Goal: Task Accomplishment & Management: Use online tool/utility

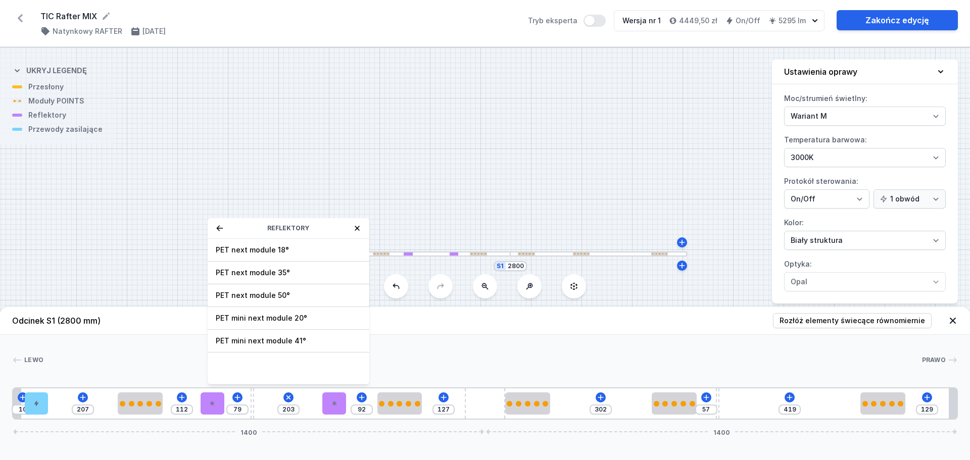
select select "M"
select select "3000"
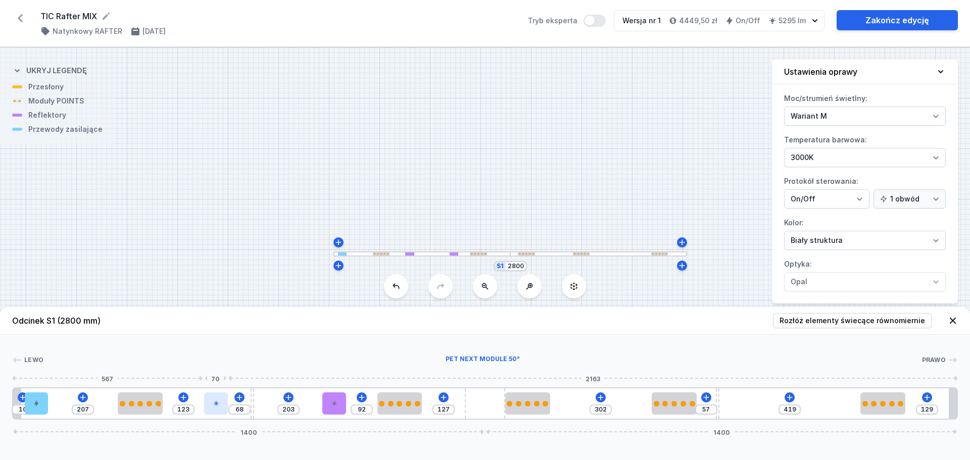
type input "123"
type input "68"
click at [213, 408] on div at bounding box center [216, 404] width 24 height 22
click at [215, 407] on div at bounding box center [216, 404] width 24 height 22
select select "2239"
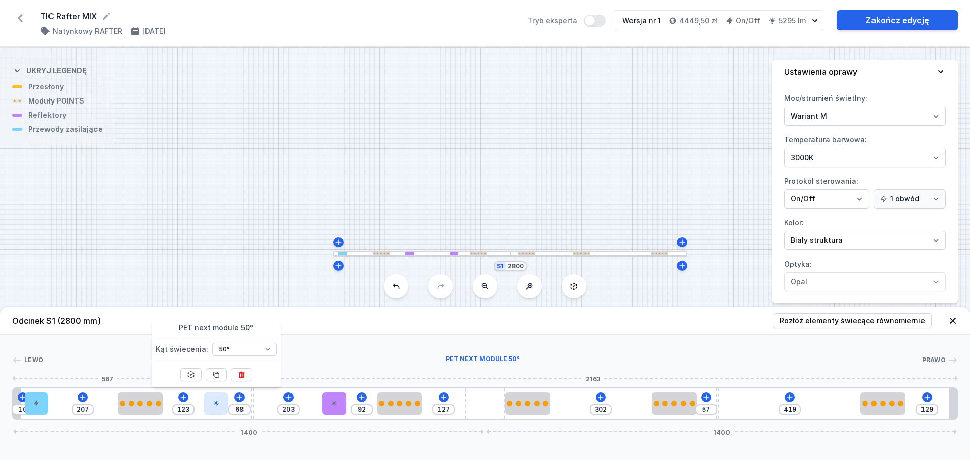
click at [215, 407] on div at bounding box center [216, 404] width 24 height 22
click at [216, 405] on icon at bounding box center [216, 404] width 6 height 6
select select "2239"
click at [243, 373] on icon at bounding box center [242, 375] width 6 height 7
type input "261"
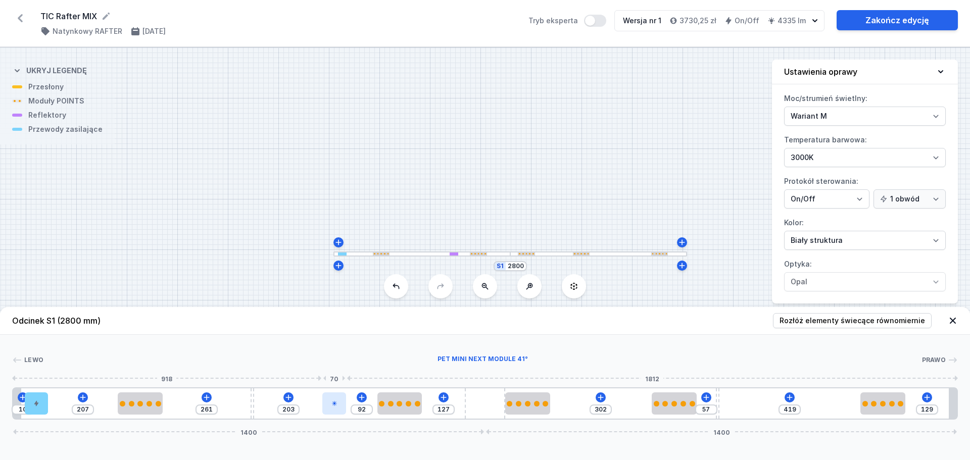
click at [336, 404] on icon at bounding box center [335, 404] width 6 height 6
select select "2252"
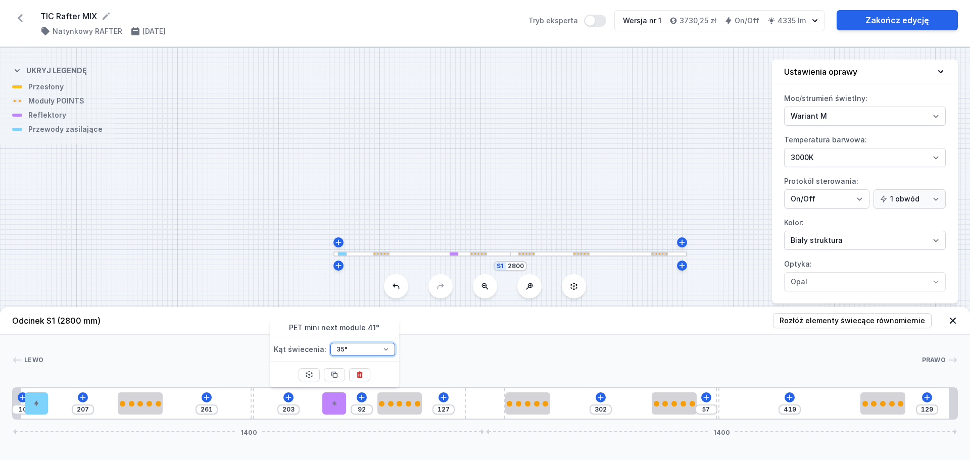
click at [385, 348] on select "18° 18° 35° 35° 50°" at bounding box center [363, 349] width 65 height 13
click at [335, 374] on icon at bounding box center [335, 375] width 8 height 8
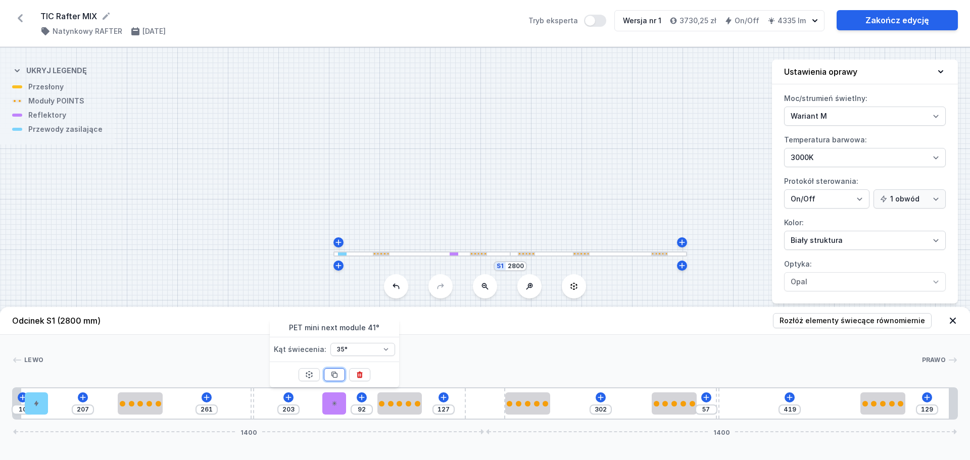
type input "22"
click at [335, 374] on icon at bounding box center [335, 375] width 8 height 8
type input "57"
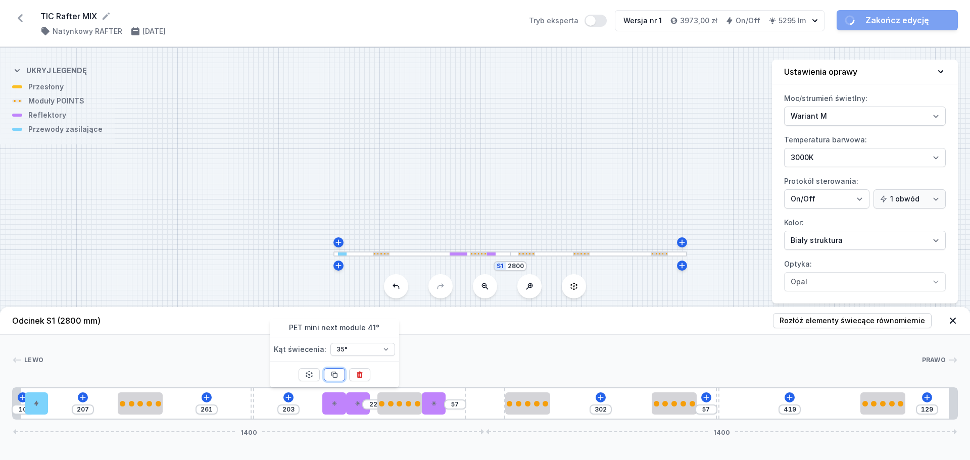
click at [335, 374] on icon at bounding box center [335, 375] width 8 height 8
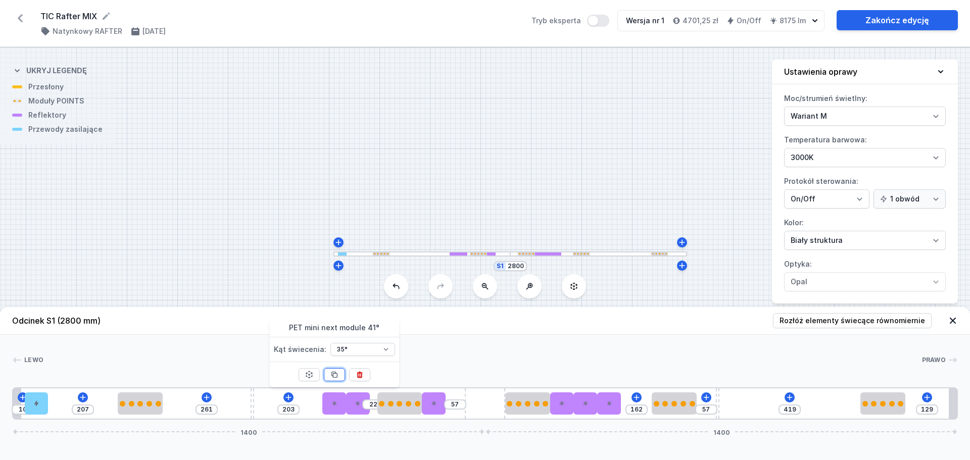
type input "92"
type input "243"
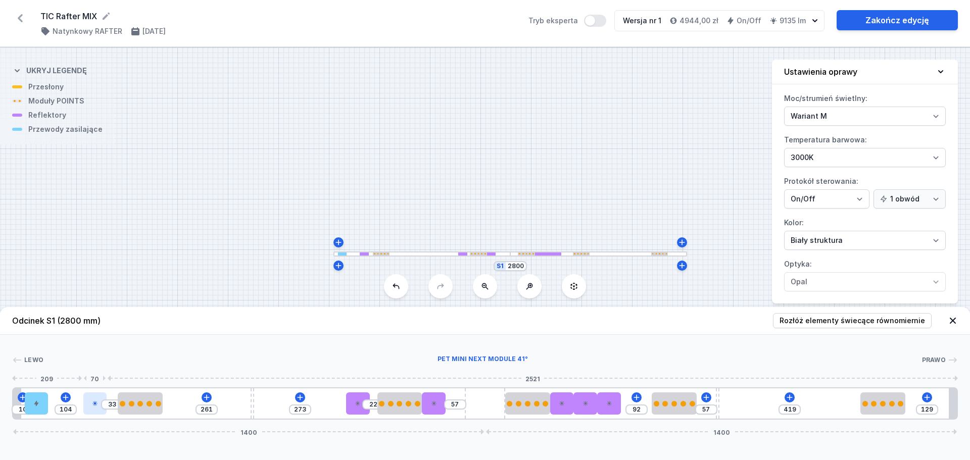
type input "101"
type input "36"
drag, startPoint x: 336, startPoint y: 406, endPoint x: 90, endPoint y: 406, distance: 246.1
click at [90, 406] on div at bounding box center [94, 404] width 24 height 22
type input "295"
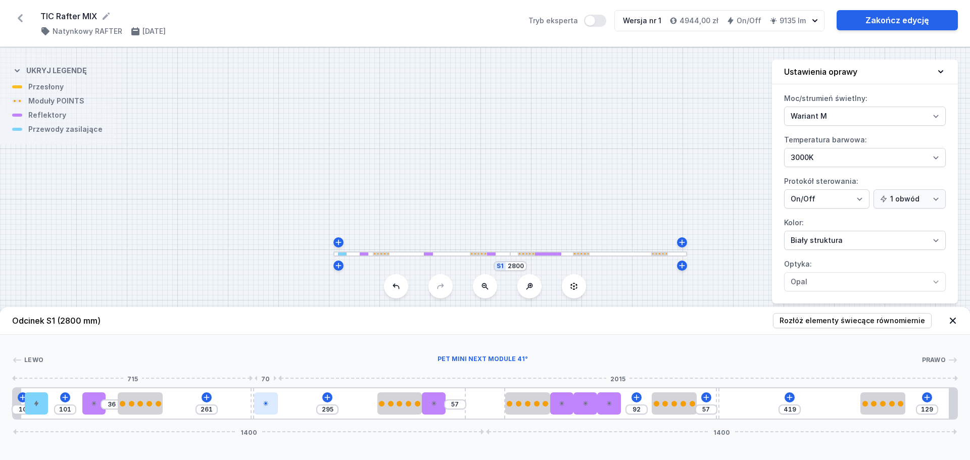
drag, startPoint x: 360, startPoint y: 406, endPoint x: 270, endPoint y: 407, distance: 90.0
click at [270, 407] on div at bounding box center [266, 404] width 24 height 22
type input "59"
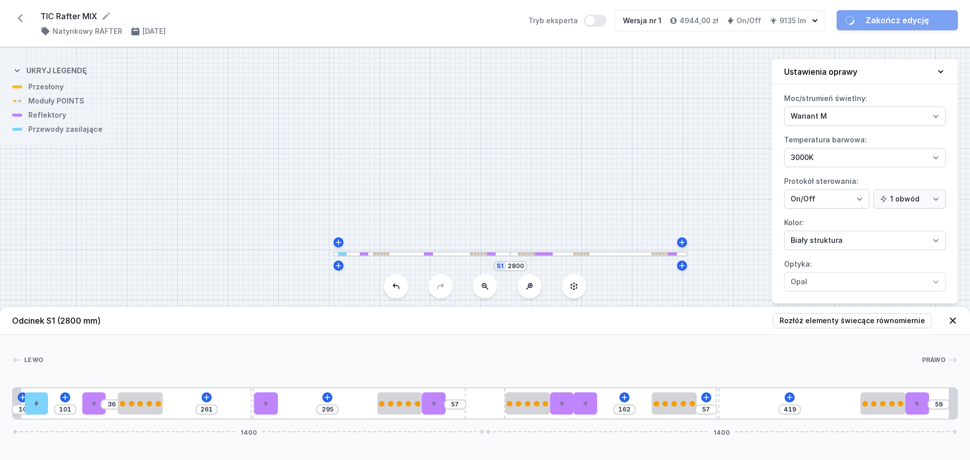
drag, startPoint x: 608, startPoint y: 407, endPoint x: 944, endPoint y: 399, distance: 335.7
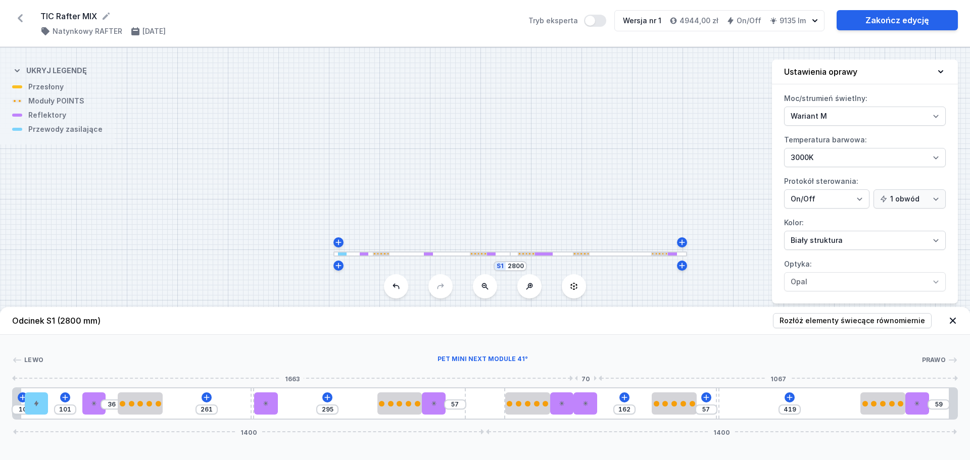
type input "349"
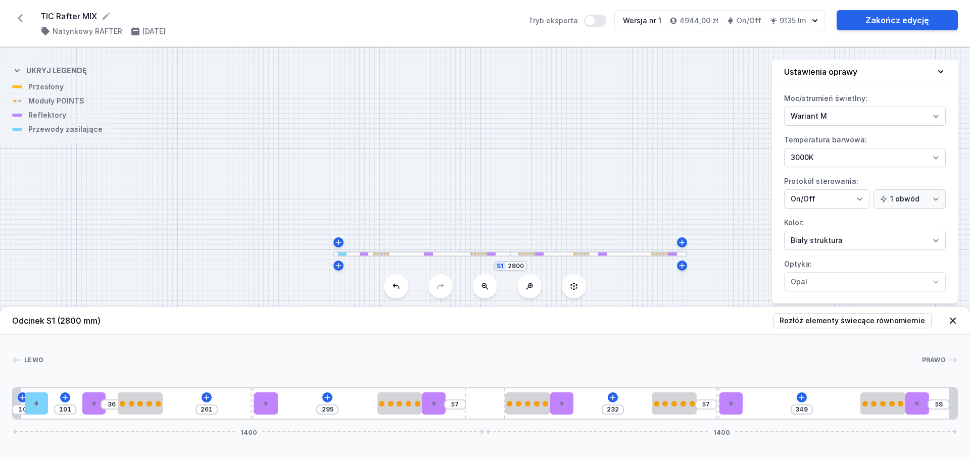
drag, startPoint x: 585, startPoint y: 408, endPoint x: 758, endPoint y: 404, distance: 172.4
click at [849, 318] on span "Rozłóż elementy świecące równomiernie" at bounding box center [853, 321] width 146 height 10
type input "118"
type input "3"
type input "39"
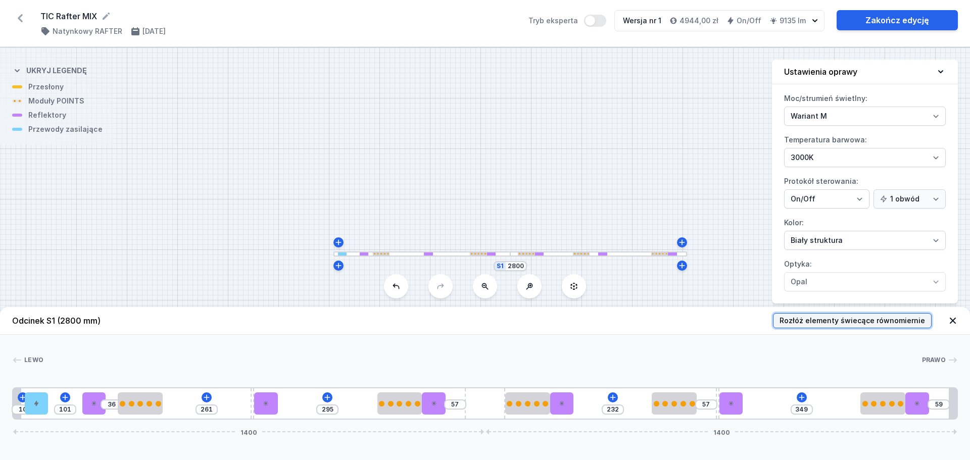
type input "143"
type input "130"
type input "143"
type input "129"
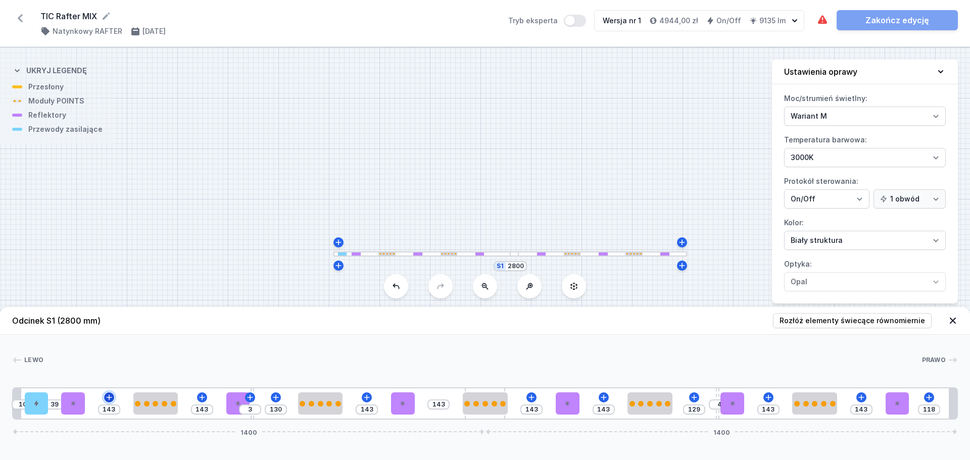
click at [110, 399] on icon at bounding box center [109, 398] width 8 height 8
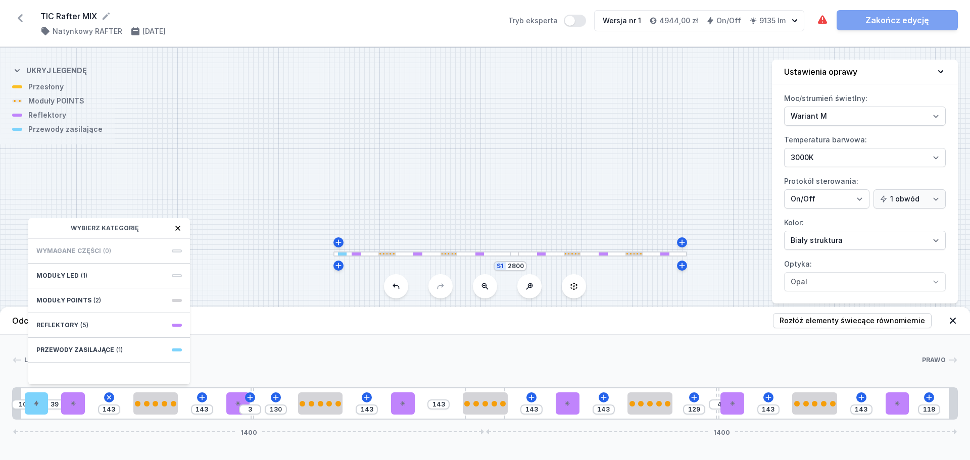
click at [68, 250] on span "Wymagane części" at bounding box center [68, 251] width 65 height 8
click at [70, 349] on span "Przewody zasilające" at bounding box center [75, 350] width 78 height 8
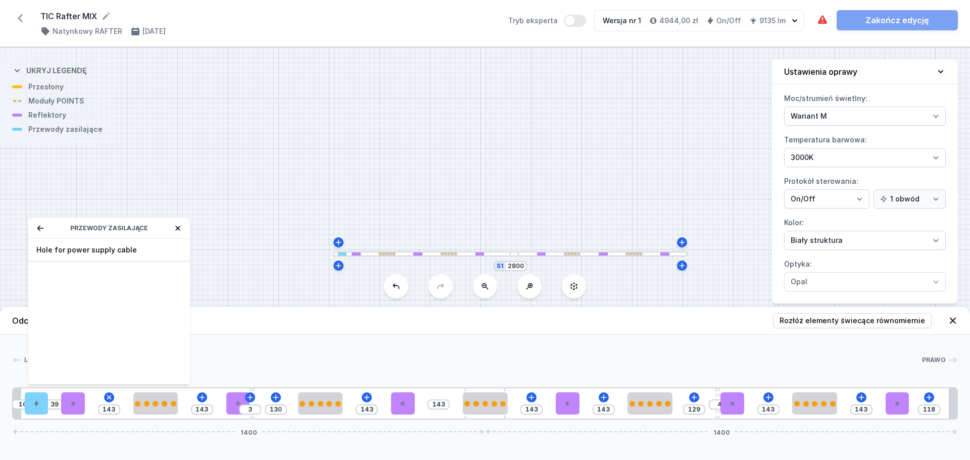
click at [40, 228] on icon at bounding box center [40, 228] width 7 height 6
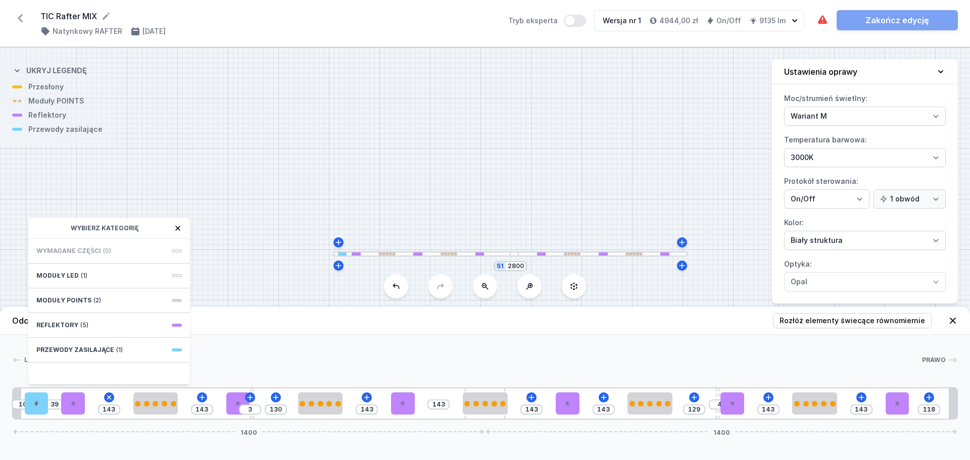
drag, startPoint x: 584, startPoint y: 113, endPoint x: 581, endPoint y: 107, distance: 6.8
click at [584, 112] on div "S1 2800" at bounding box center [485, 254] width 970 height 413
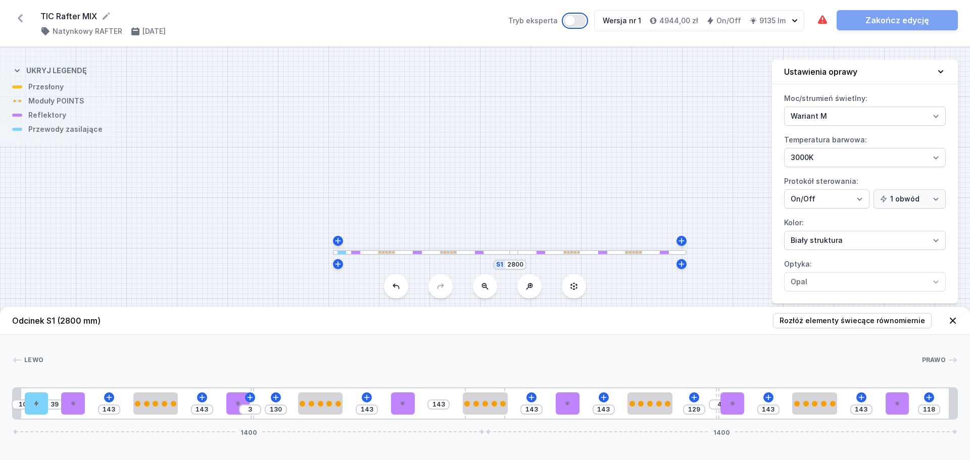
click at [574, 21] on button "Tryb eksperta" at bounding box center [575, 21] width 22 height 12
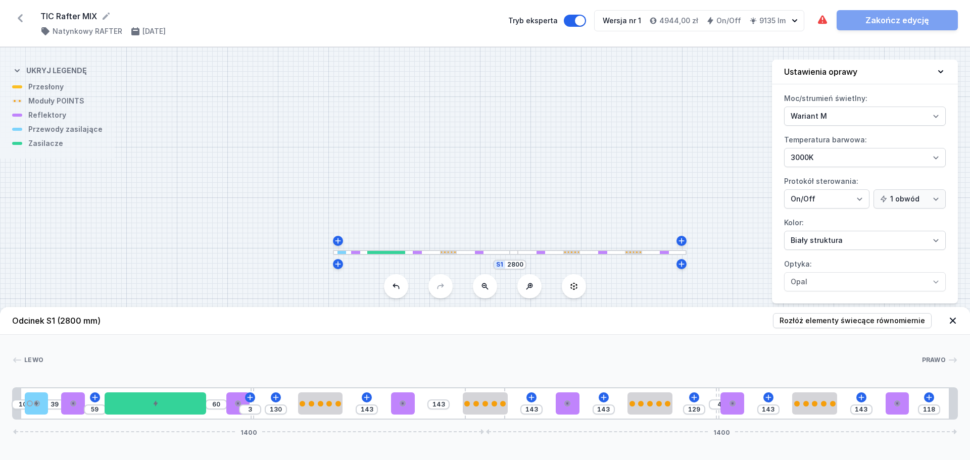
click at [888, 19] on div "Oprawa zawiera kolizje elementów. Zakończ edycję" at bounding box center [888, 20] width 142 height 20
click at [837, 318] on span "Rozłóż elementy świecące równomiernie" at bounding box center [853, 321] width 146 height 10
click at [578, 18] on button "Tryb eksperta" at bounding box center [575, 21] width 22 height 12
type input "143"
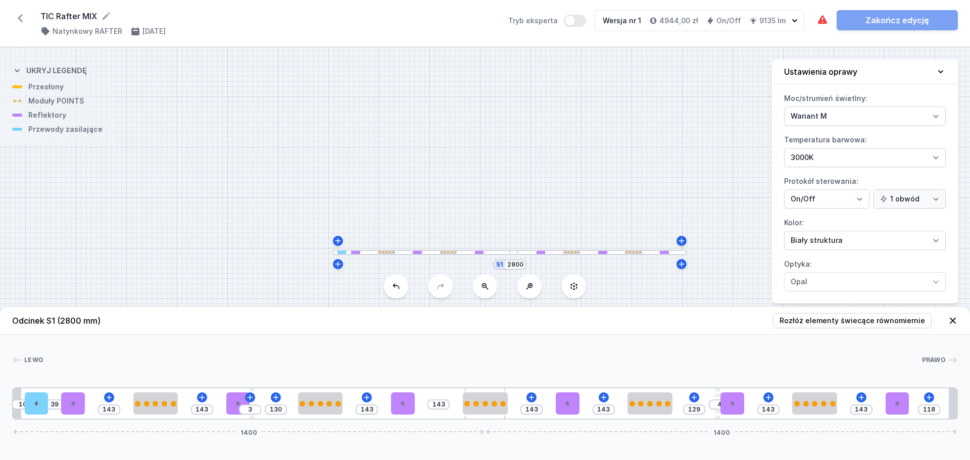
click at [877, 19] on div "Oprawa zawiera kolizje elementów. Zakończ edycję" at bounding box center [888, 20] width 142 height 20
type input "291"
type input "143"
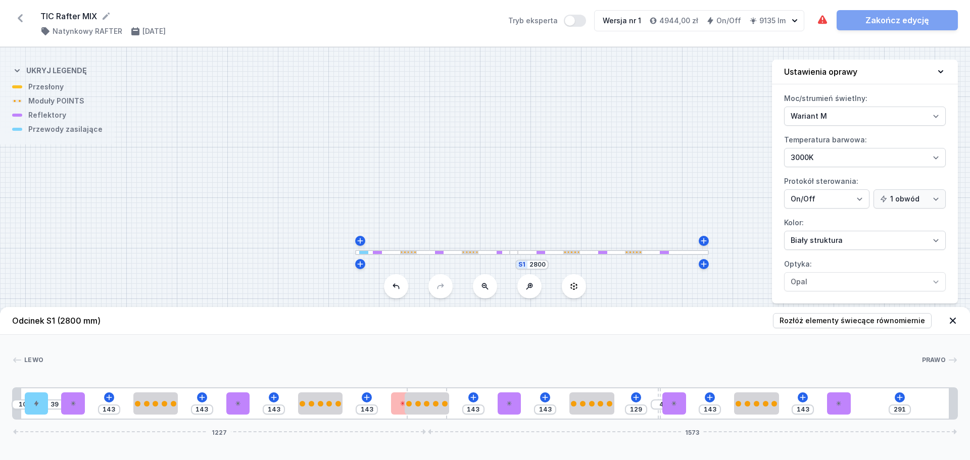
drag, startPoint x: 505, startPoint y: 418, endPoint x: 474, endPoint y: 414, distance: 31.5
click at [474, 414] on div "10 39 143 143 143 143 143 143 129 4 143 143 291 1227 1573" at bounding box center [485, 404] width 946 height 32
type input "17"
drag, startPoint x: 429, startPoint y: 404, endPoint x: 476, endPoint y: 405, distance: 47.0
click at [476, 405] on div at bounding box center [469, 404] width 45 height 6
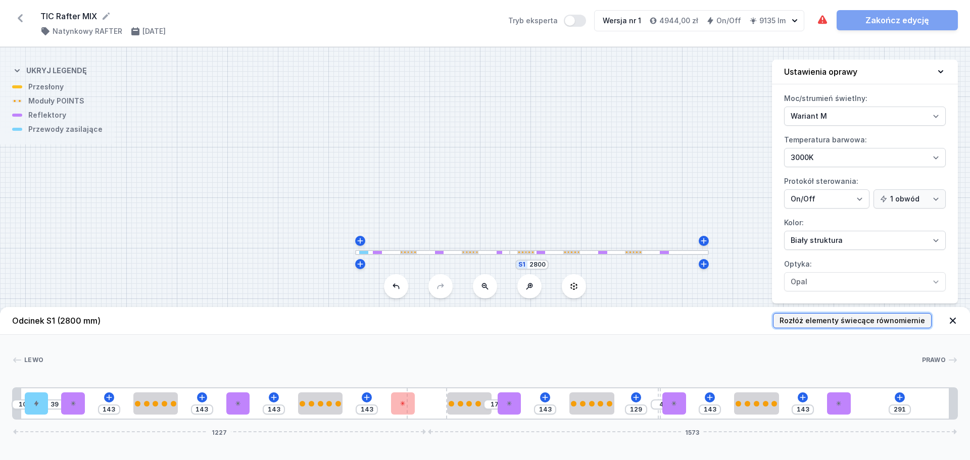
click at [831, 319] on span "Rozłóż elementy świecące równomiernie" at bounding box center [853, 321] width 146 height 10
type input "118"
type input "143"
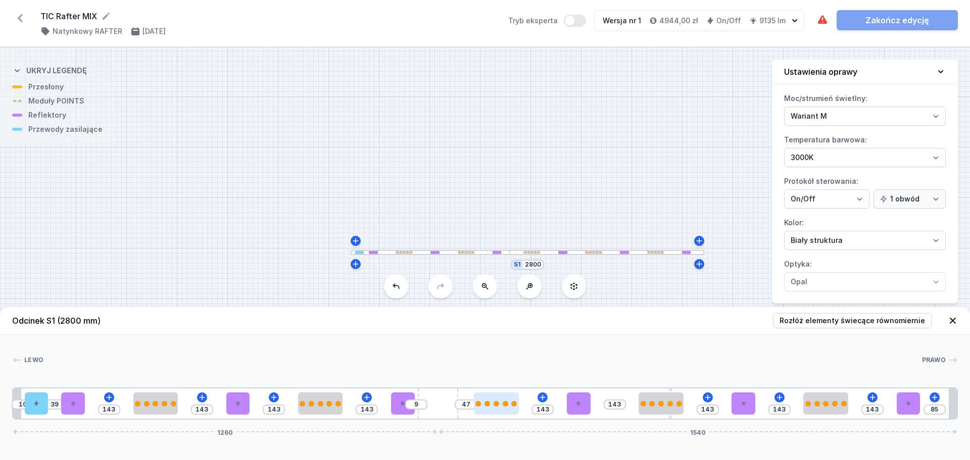
type input "84"
type input "10"
drag, startPoint x: 435, startPoint y: 406, endPoint x: 474, endPoint y: 406, distance: 38.9
click at [474, 406] on div "10 39 143 143 143 143 10 47 143 143 143 143 143 84 1261 1539" at bounding box center [485, 404] width 946 height 32
click at [813, 317] on span "Rozłóż elementy świecące równomiernie" at bounding box center [853, 321] width 146 height 10
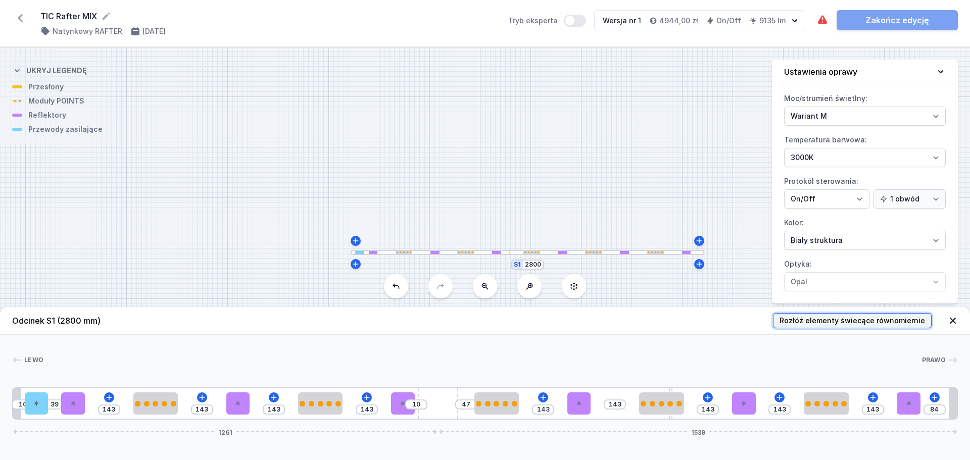
type input "118"
type input "13"
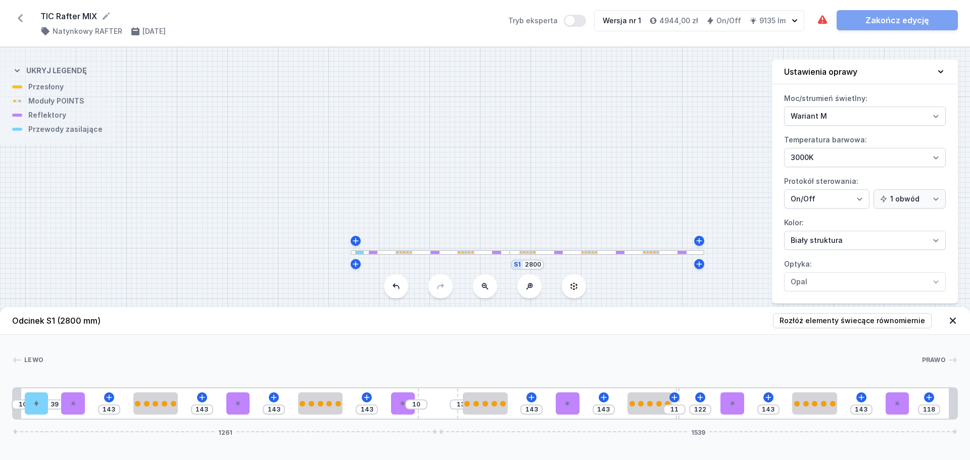
type input "120"
type input "13"
drag, startPoint x: 671, startPoint y: 390, endPoint x: 690, endPoint y: 393, distance: 18.9
click at [887, 17] on link "Zakończ edycję" at bounding box center [897, 20] width 121 height 20
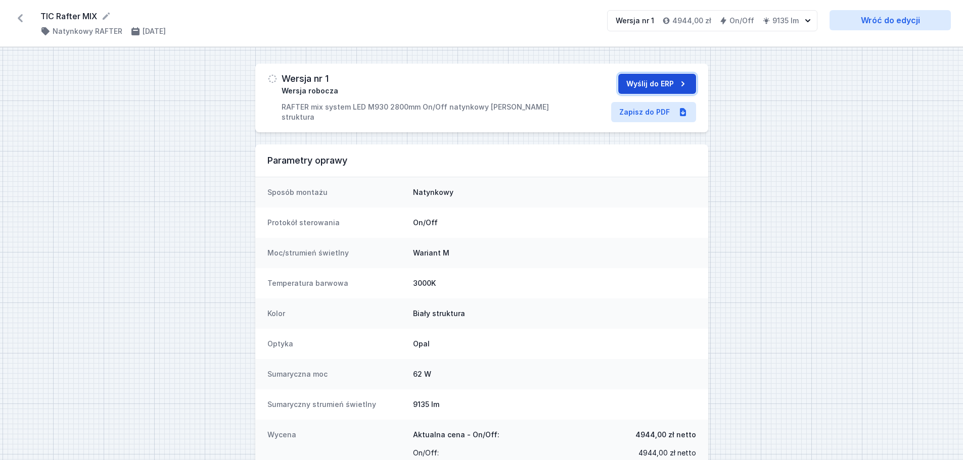
click at [640, 80] on button "Wyślij do ERP" at bounding box center [657, 84] width 78 height 20
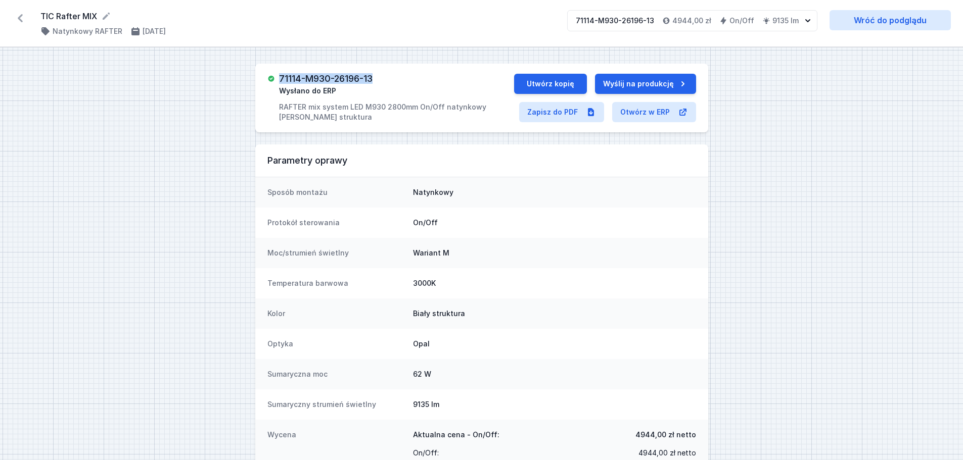
drag, startPoint x: 381, startPoint y: 77, endPoint x: 279, endPoint y: 77, distance: 101.6
click at [279, 77] on div "71114-M930-26196-13 Wysłano do ERP RAFTER mix system LED M930 2800mm On/Off nat…" at bounding box center [390, 98] width 247 height 49
copy h3 "71114-M930-26196-13"
click at [549, 113] on link "Zapisz do PDF" at bounding box center [561, 112] width 85 height 20
